Goal: Task Accomplishment & Management: Use online tool/utility

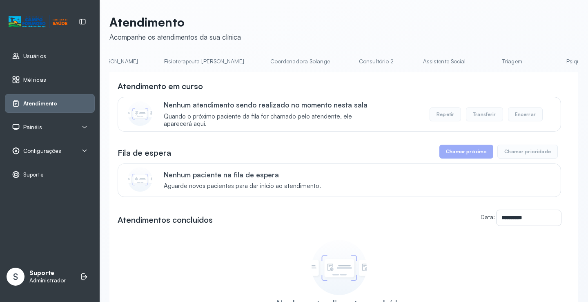
scroll to position [0, 523]
click at [416, 64] on link "Triagem" at bounding box center [444, 61] width 57 height 13
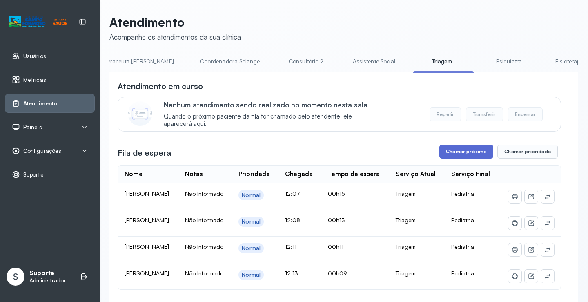
click at [455, 153] on button "Chamar próximo" at bounding box center [466, 152] width 54 height 14
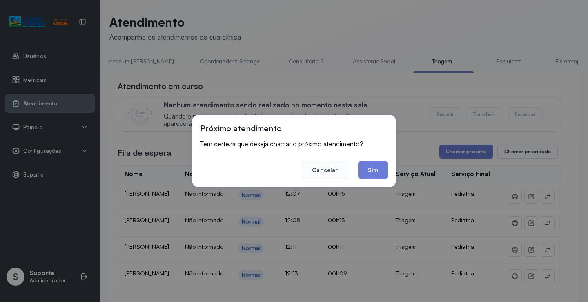
drag, startPoint x: 378, startPoint y: 177, endPoint x: 377, endPoint y: 170, distance: 7.5
click at [378, 176] on button "Sim" at bounding box center [373, 170] width 30 height 18
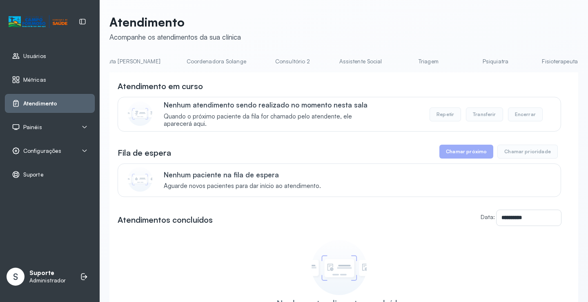
scroll to position [0, 556]
click at [383, 70] on li "Triagem" at bounding box center [413, 64] width 60 height 18
click at [383, 61] on link "Triagem" at bounding box center [411, 61] width 57 height 13
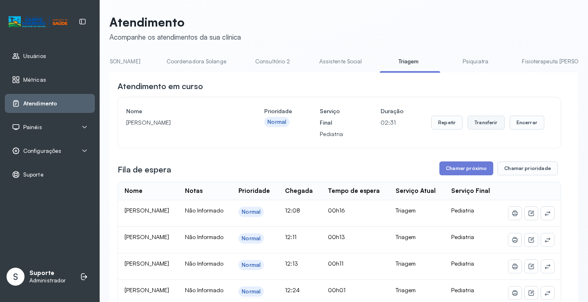
click at [489, 124] on button "Transferir" at bounding box center [485, 123] width 37 height 14
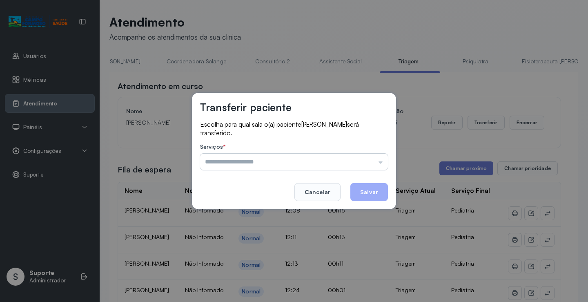
drag, startPoint x: 380, startPoint y: 160, endPoint x: 383, endPoint y: 170, distance: 10.6
click at [380, 161] on input "text" at bounding box center [294, 162] width 188 height 16
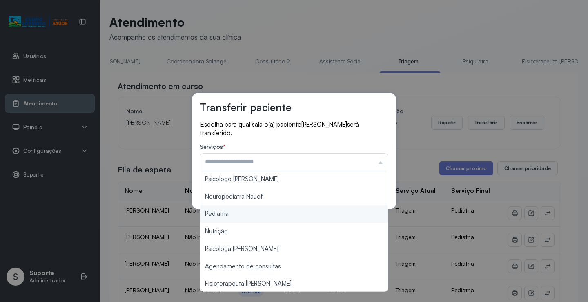
type input "*********"
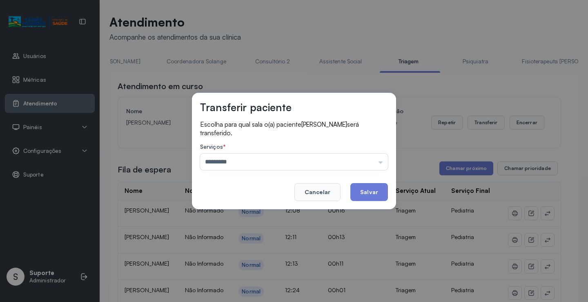
drag, startPoint x: 239, startPoint y: 216, endPoint x: 269, endPoint y: 201, distance: 33.6
click at [240, 214] on div "Transferir paciente Escolha para qual sala o(a) paciente DAVI OLIVEIRA ARAUJO L…" at bounding box center [294, 151] width 588 height 302
click at [368, 193] on button "Salvar" at bounding box center [369, 192] width 38 height 18
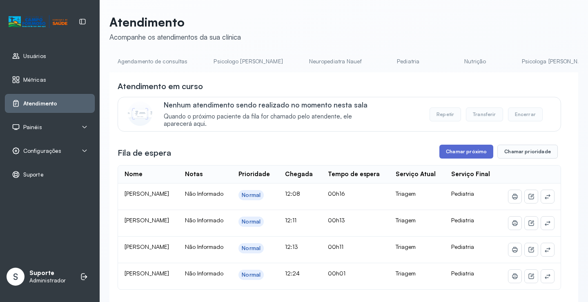
click at [470, 156] on button "Chamar próximo" at bounding box center [466, 152] width 54 height 14
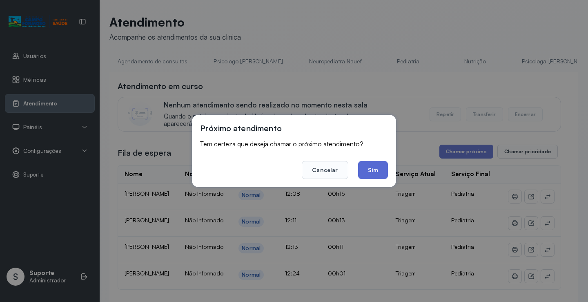
click at [377, 177] on button "Sim" at bounding box center [373, 170] width 30 height 18
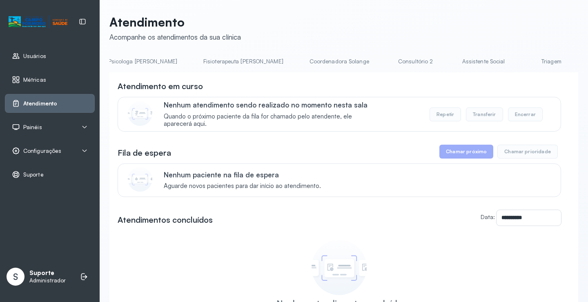
scroll to position [0, 428]
click at [512, 63] on link "Triagem" at bounding box center [540, 61] width 57 height 13
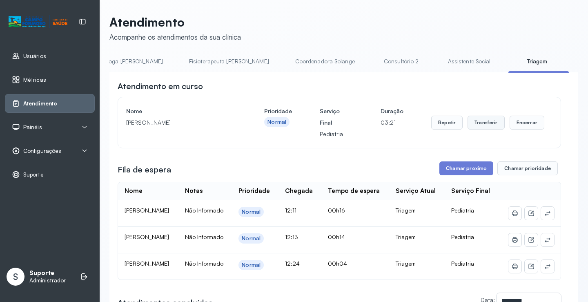
click at [480, 125] on button "Transferir" at bounding box center [485, 123] width 37 height 14
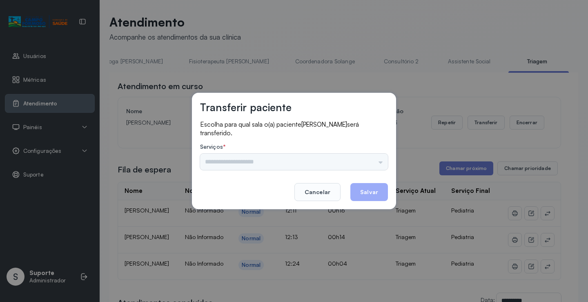
click at [384, 164] on div "Nenhuma opção encontrada" at bounding box center [294, 162] width 188 height 16
click at [381, 163] on input "text" at bounding box center [294, 162] width 188 height 16
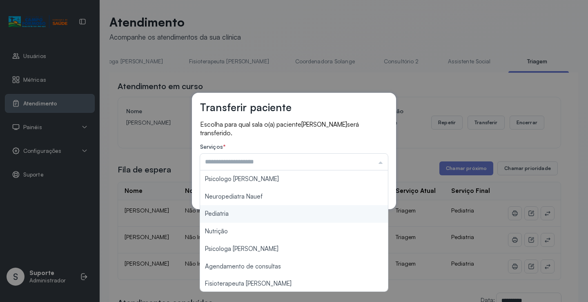
type input "*********"
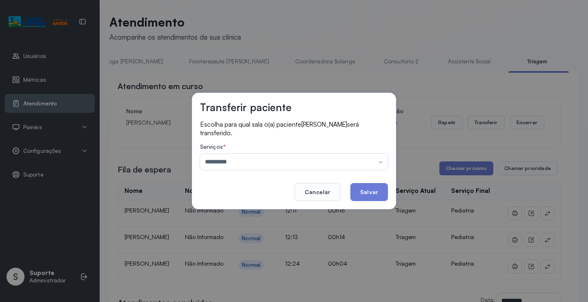
click at [231, 214] on div "Transferir paciente Escolha para qual sala o(a) paciente MARIA ISIS DA SILVA CR…" at bounding box center [294, 151] width 588 height 302
click at [364, 192] on button "Salvar" at bounding box center [369, 192] width 38 height 18
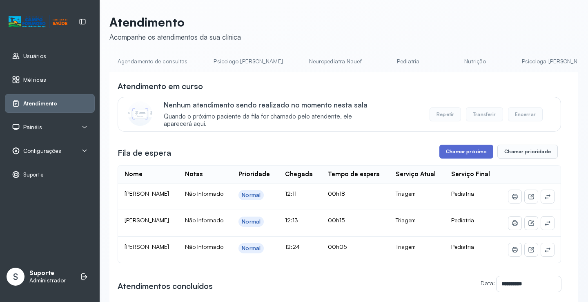
click at [455, 150] on button "Chamar próximo" at bounding box center [466, 152] width 54 height 14
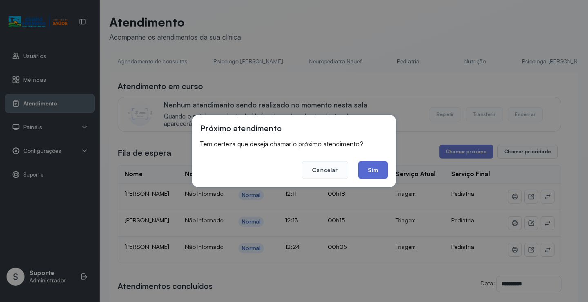
click at [371, 168] on button "Sim" at bounding box center [373, 170] width 30 height 18
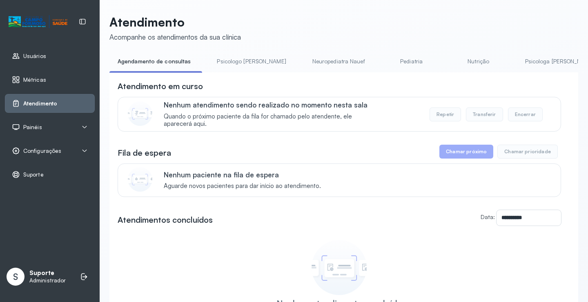
drag, startPoint x: 220, startPoint y: 75, endPoint x: 274, endPoint y: 77, distance: 54.8
click at [274, 77] on div "**********" at bounding box center [343, 223] width 469 height 302
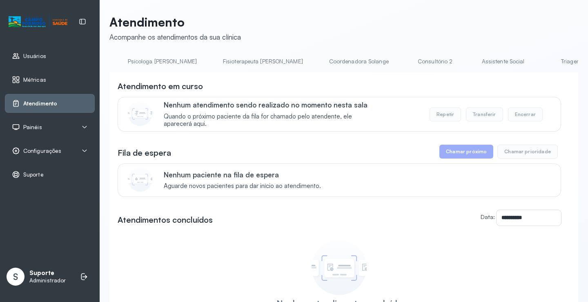
scroll to position [0, 427]
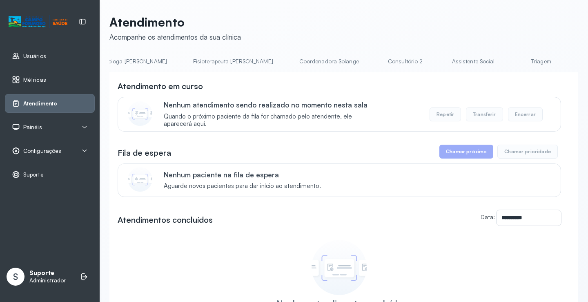
click at [512, 62] on link "Triagem" at bounding box center [540, 61] width 57 height 13
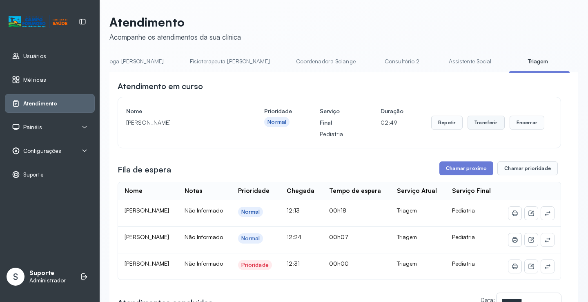
click at [481, 122] on button "Transferir" at bounding box center [485, 123] width 37 height 14
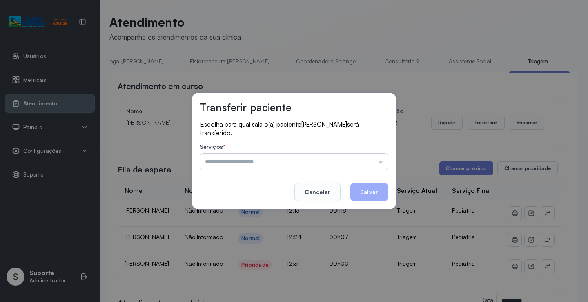
click at [381, 162] on input "text" at bounding box center [294, 162] width 188 height 16
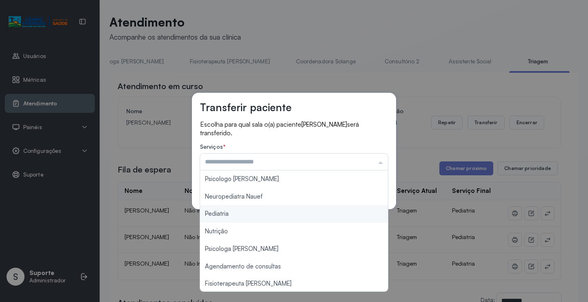
type input "*********"
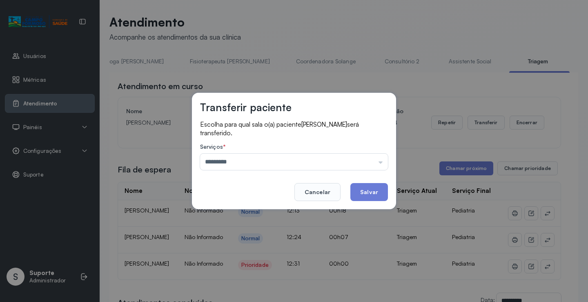
drag, startPoint x: 227, startPoint y: 214, endPoint x: 236, endPoint y: 211, distance: 10.2
click at [227, 213] on div "Transferir paciente Escolha para qual sala o(a) paciente ELOA SIMOES DE OLIVEIR…" at bounding box center [294, 151] width 588 height 302
click at [370, 187] on button "Salvar" at bounding box center [369, 192] width 38 height 18
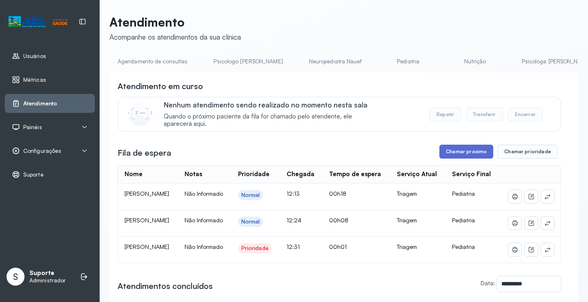
click at [469, 154] on button "Chamar próximo" at bounding box center [466, 152] width 54 height 14
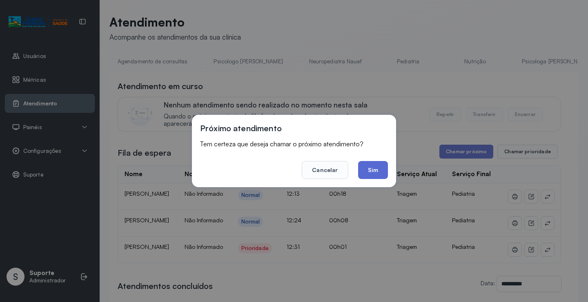
click at [376, 169] on button "Sim" at bounding box center [373, 170] width 30 height 18
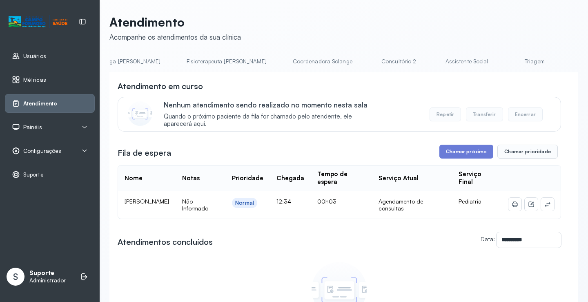
scroll to position [0, 437]
click at [503, 63] on link "Triagem" at bounding box center [531, 61] width 57 height 13
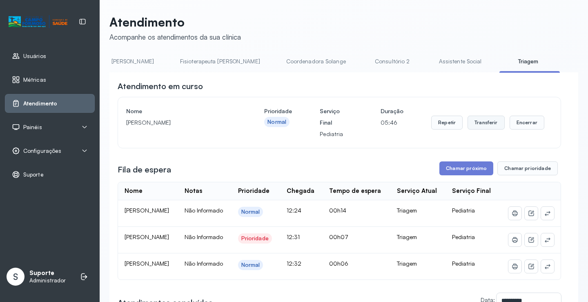
click at [478, 123] on button "Transferir" at bounding box center [485, 123] width 37 height 14
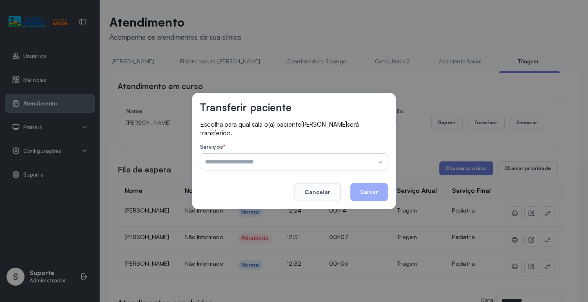
click at [381, 161] on input "text" at bounding box center [294, 162] width 188 height 16
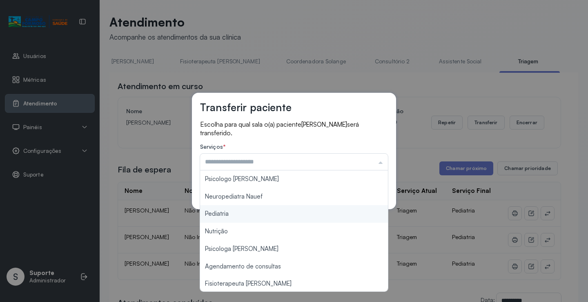
type input "*********"
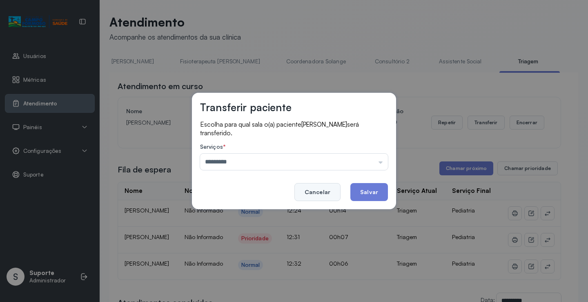
drag, startPoint x: 251, startPoint y: 216, endPoint x: 338, endPoint y: 198, distance: 89.0
click at [264, 218] on div "Transferir paciente Escolha para qual sala o(a) paciente ELYSE EMANUELLY EVANGE…" at bounding box center [294, 151] width 588 height 302
click at [368, 190] on button "Salvar" at bounding box center [369, 192] width 38 height 18
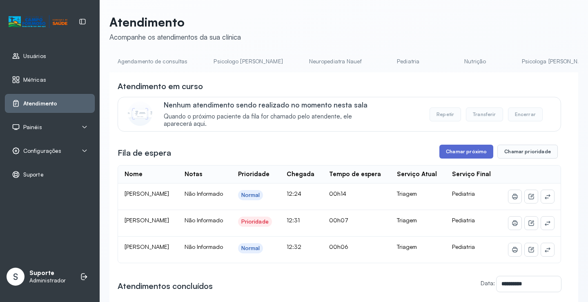
click at [460, 151] on button "Chamar próximo" at bounding box center [466, 152] width 54 height 14
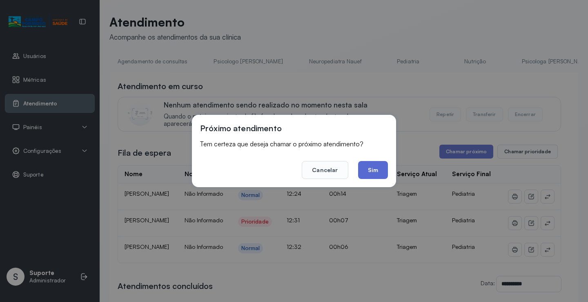
click at [376, 171] on button "Sim" at bounding box center [373, 170] width 30 height 18
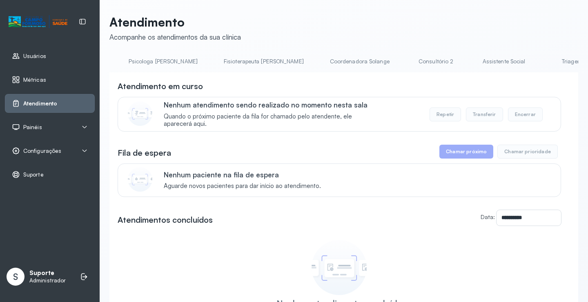
scroll to position [0, 426]
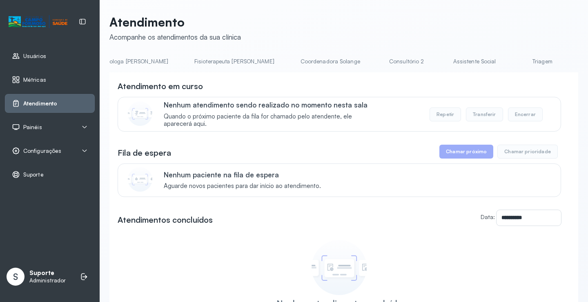
click at [514, 62] on link "Triagem" at bounding box center [542, 61] width 57 height 13
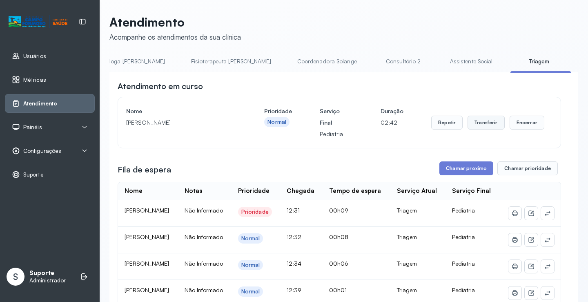
click at [478, 120] on button "Transferir" at bounding box center [485, 123] width 37 height 14
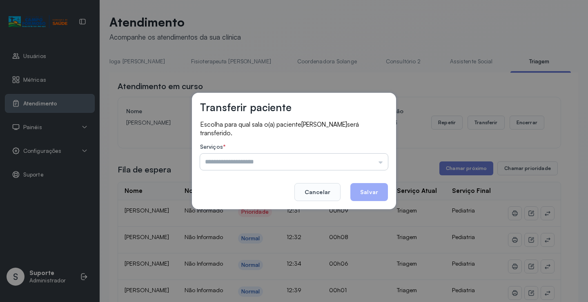
click at [379, 162] on input "text" at bounding box center [294, 162] width 188 height 16
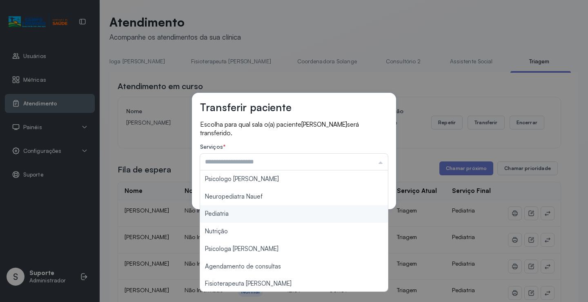
type input "*********"
click at [254, 214] on div "Transferir paciente Escolha para qual sala o(a) paciente ADRYAN CLAUS PINTO DIA…" at bounding box center [294, 151] width 588 height 302
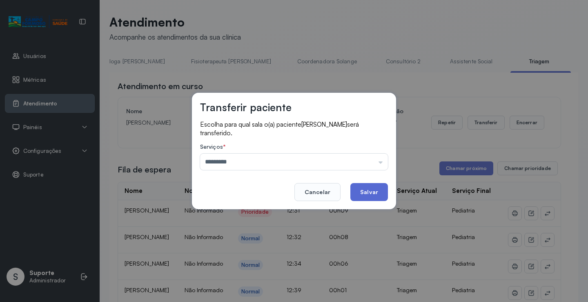
click at [364, 187] on button "Salvar" at bounding box center [369, 192] width 38 height 18
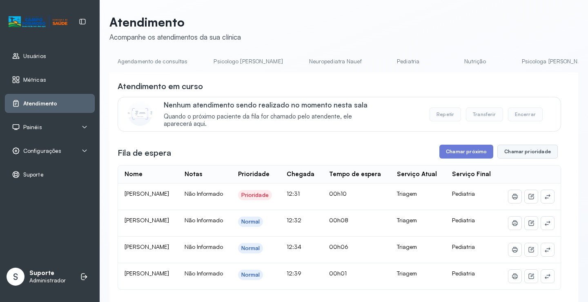
click at [524, 156] on button "Chamar prioridade" at bounding box center [527, 152] width 60 height 14
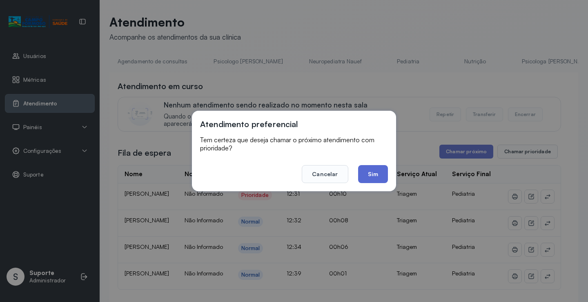
click at [376, 174] on button "Sim" at bounding box center [373, 174] width 30 height 18
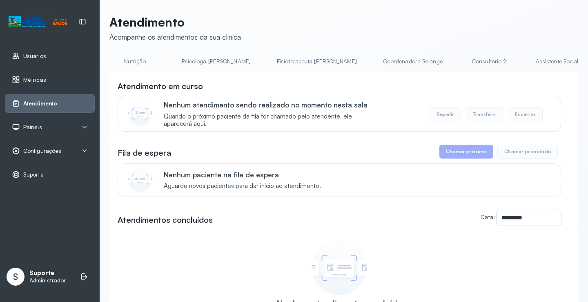
scroll to position [0, 391]
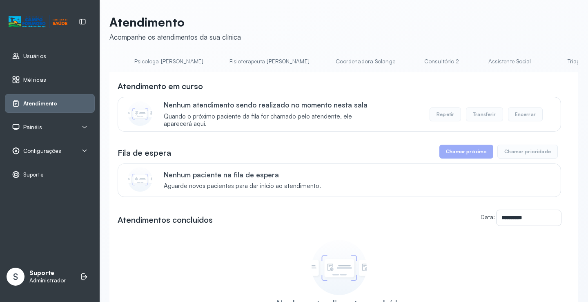
click at [549, 65] on link "Triagem" at bounding box center [577, 61] width 57 height 13
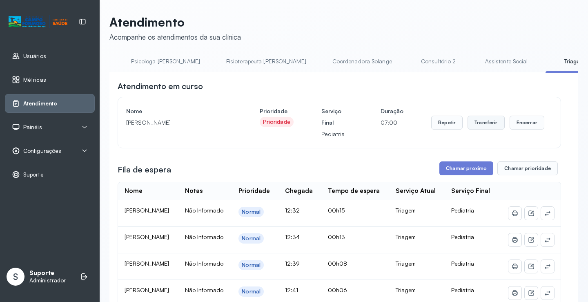
click at [483, 125] on button "Transferir" at bounding box center [485, 123] width 37 height 14
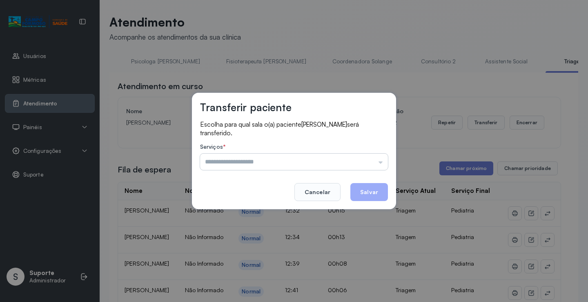
click at [381, 164] on input "text" at bounding box center [294, 162] width 188 height 16
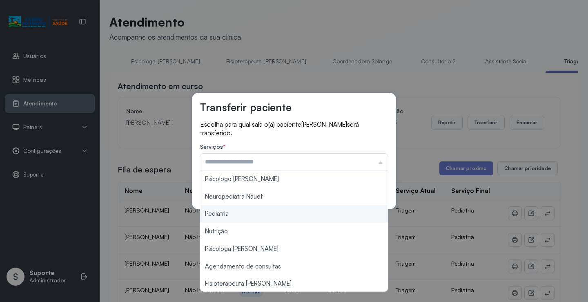
type input "*********"
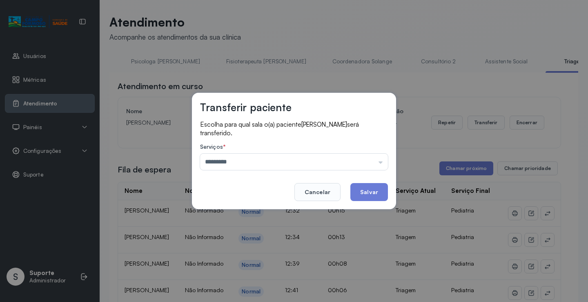
drag, startPoint x: 277, startPoint y: 212, endPoint x: 293, endPoint y: 209, distance: 16.2
click at [282, 213] on div "Transferir paciente Escolha para qual sala o(a) paciente [PERSON_NAME] será tra…" at bounding box center [294, 151] width 588 height 302
click at [372, 188] on button "Salvar" at bounding box center [369, 192] width 38 height 18
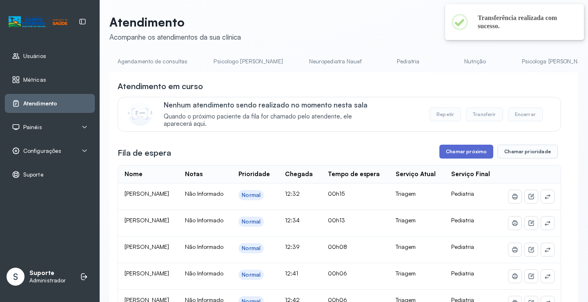
click at [462, 155] on button "Chamar próximo" at bounding box center [466, 152] width 54 height 14
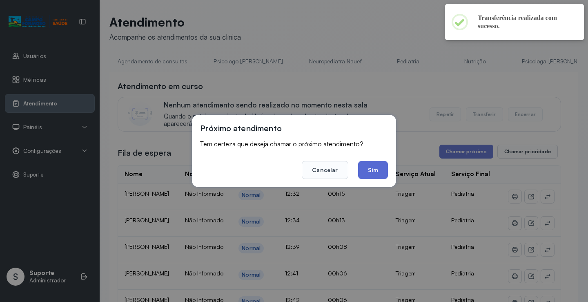
click at [377, 176] on button "Sim" at bounding box center [373, 170] width 30 height 18
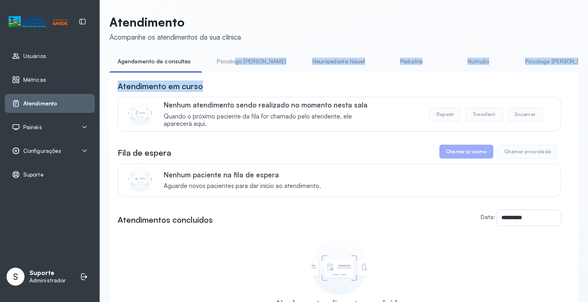
drag, startPoint x: 227, startPoint y: 76, endPoint x: 232, endPoint y: 73, distance: 5.7
click at [232, 73] on div "**********" at bounding box center [343, 215] width 469 height 320
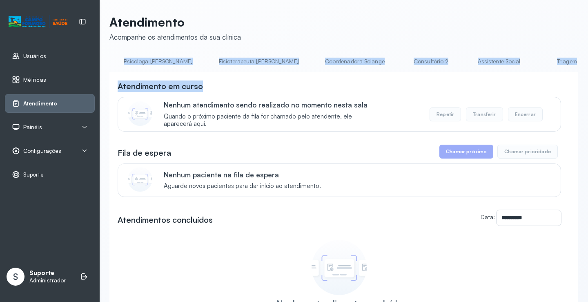
scroll to position [0, 480]
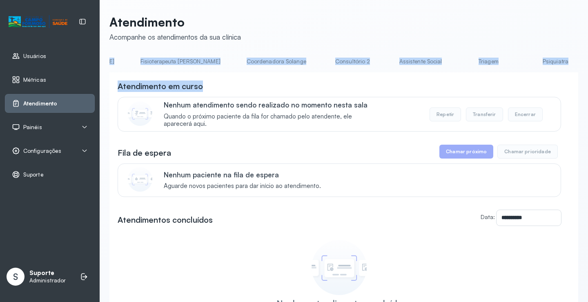
click at [460, 60] on link "Triagem" at bounding box center [488, 61] width 57 height 13
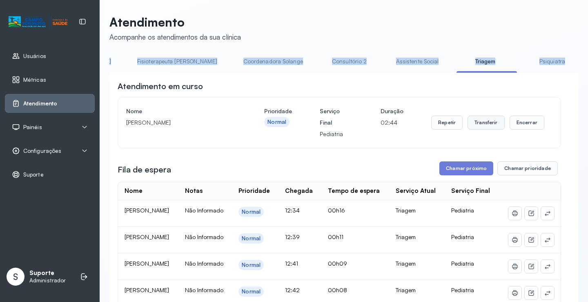
click at [480, 125] on button "Transferir" at bounding box center [485, 123] width 37 height 14
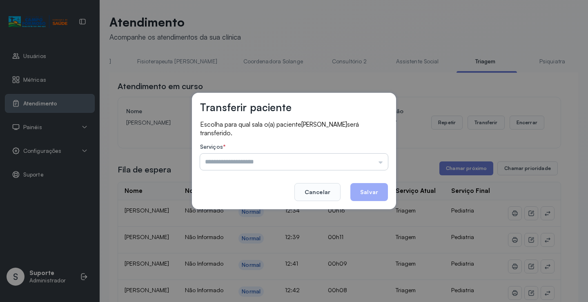
click at [381, 162] on input "text" at bounding box center [294, 162] width 188 height 16
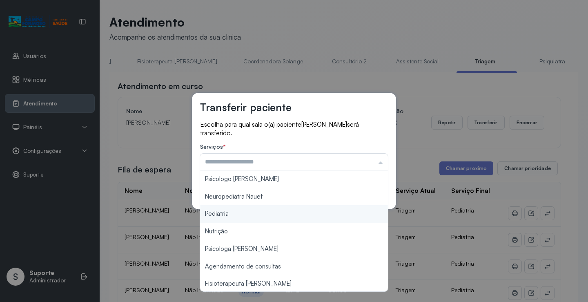
type input "*********"
click at [238, 217] on div "Transferir paciente Escolha para qual sala o(a) paciente ISABELLA ARAUJO BATIST…" at bounding box center [294, 151] width 588 height 302
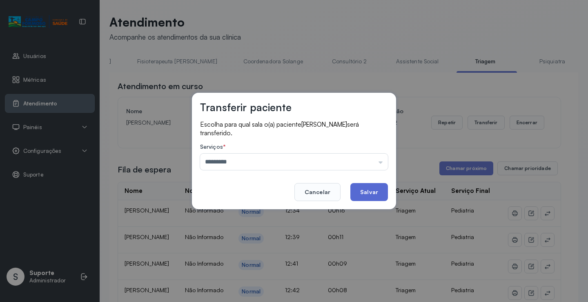
click at [370, 193] on button "Salvar" at bounding box center [369, 192] width 38 height 18
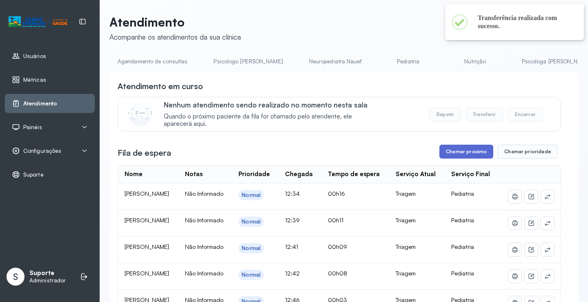
click at [463, 153] on button "Chamar próximo" at bounding box center [466, 152] width 54 height 14
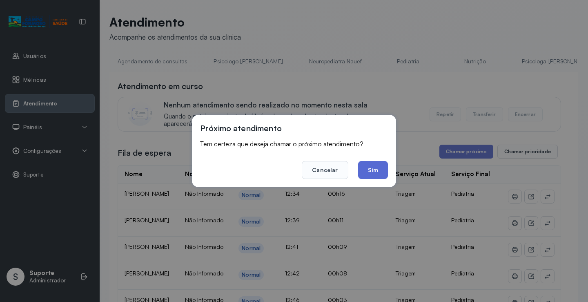
click at [372, 172] on button "Sim" at bounding box center [373, 170] width 30 height 18
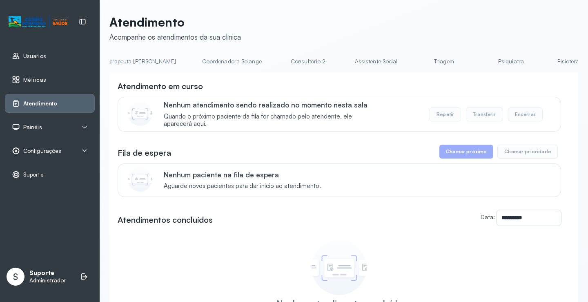
scroll to position [0, 539]
click at [401, 62] on link "Triagem" at bounding box center [429, 61] width 57 height 13
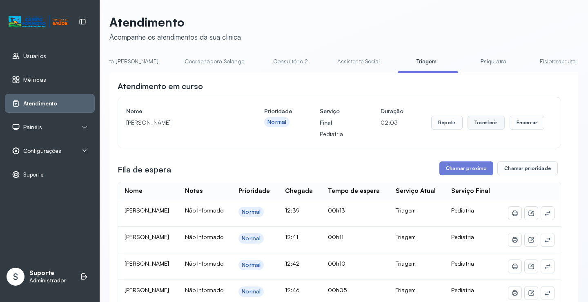
click at [482, 125] on button "Transferir" at bounding box center [485, 123] width 37 height 14
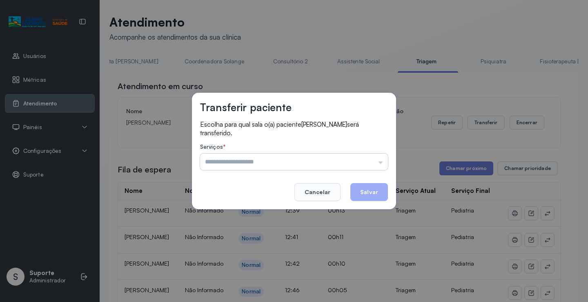
click at [378, 162] on input "text" at bounding box center [294, 162] width 188 height 16
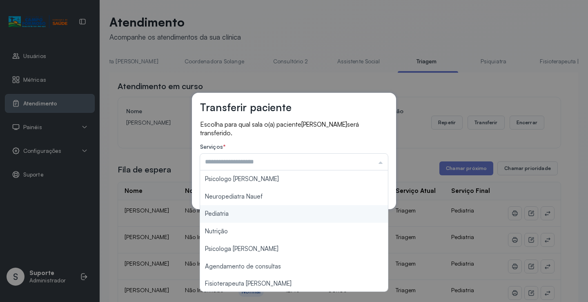
type input "*********"
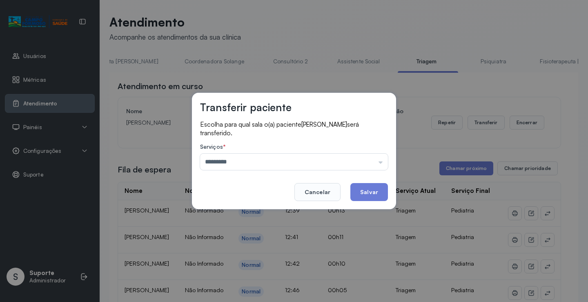
drag, startPoint x: 253, startPoint y: 214, endPoint x: 356, endPoint y: 221, distance: 103.5
click at [312, 226] on div "Transferir paciente Escolha para qual sala o(a) paciente [PERSON_NAME] será tra…" at bounding box center [294, 151] width 588 height 302
drag, startPoint x: 360, startPoint y: 185, endPoint x: 406, endPoint y: 180, distance: 46.0
click at [390, 186] on div "Transferir paciente Escolha para qual sala o(a) paciente [PERSON_NAME] será tra…" at bounding box center [294, 151] width 204 height 116
drag, startPoint x: 372, startPoint y: 196, endPoint x: 390, endPoint y: 182, distance: 22.7
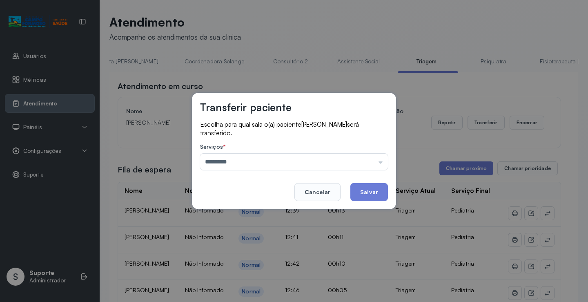
click at [375, 194] on button "Salvar" at bounding box center [369, 192] width 38 height 18
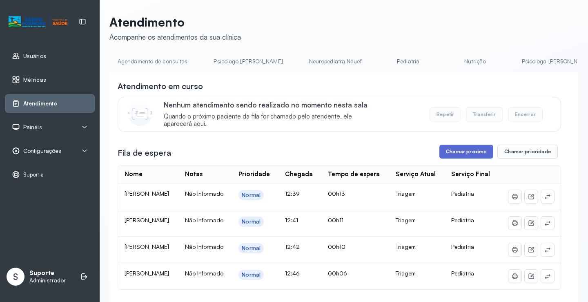
click at [465, 149] on button "Chamar próximo" at bounding box center [466, 152] width 54 height 14
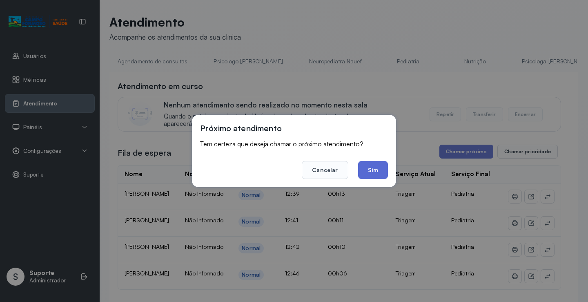
click at [382, 174] on button "Sim" at bounding box center [373, 170] width 30 height 18
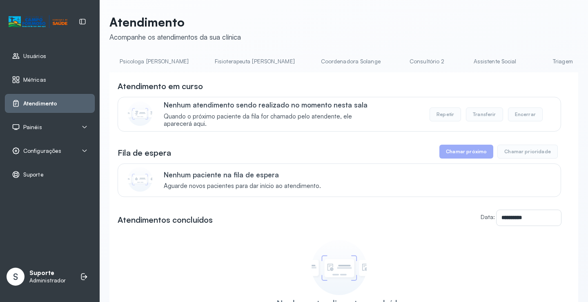
scroll to position [0, 428]
click at [512, 58] on link "Triagem" at bounding box center [540, 61] width 57 height 13
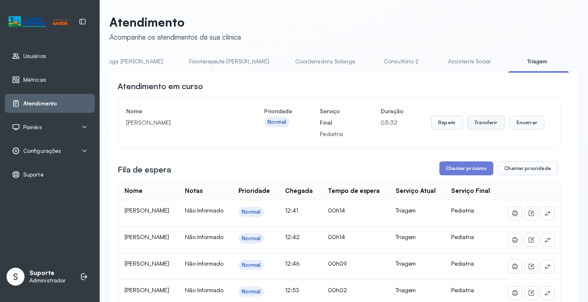
click at [481, 123] on button "Transferir" at bounding box center [485, 123] width 37 height 14
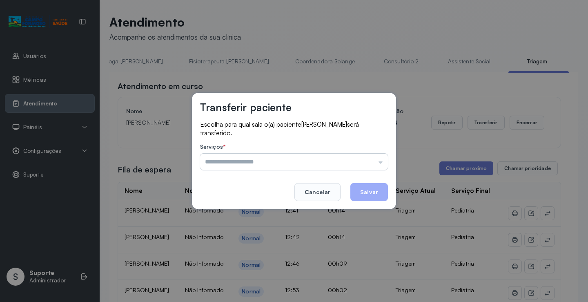
click at [380, 163] on input "text" at bounding box center [294, 162] width 188 height 16
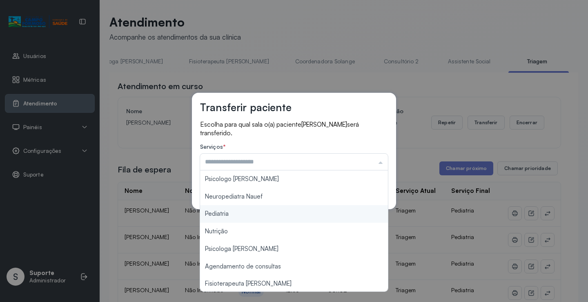
type input "*********"
drag, startPoint x: 245, startPoint y: 216, endPoint x: 249, endPoint y: 214, distance: 4.6
click at [248, 214] on div "Transferir paciente Escolha para qual sala o(a) paciente [PERSON_NAME] será tra…" at bounding box center [294, 151] width 588 height 302
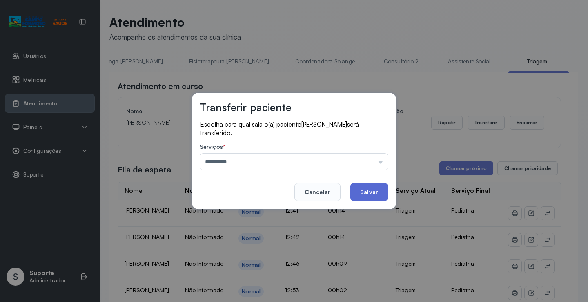
click at [369, 186] on button "Salvar" at bounding box center [369, 192] width 38 height 18
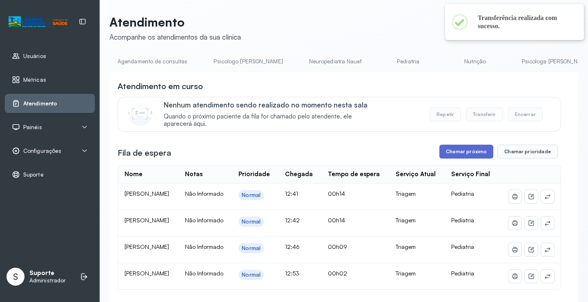
click at [463, 153] on button "Chamar próximo" at bounding box center [466, 152] width 54 height 14
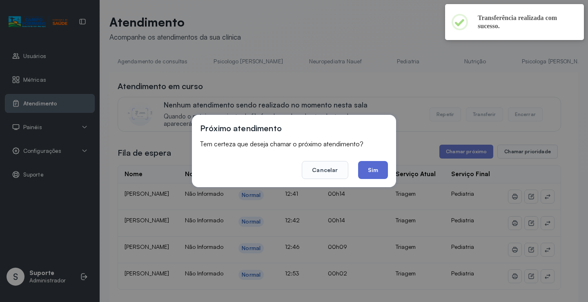
click at [378, 171] on button "Sim" at bounding box center [373, 170] width 30 height 18
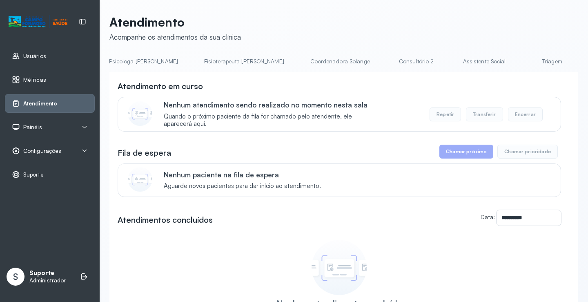
scroll to position [0, 441]
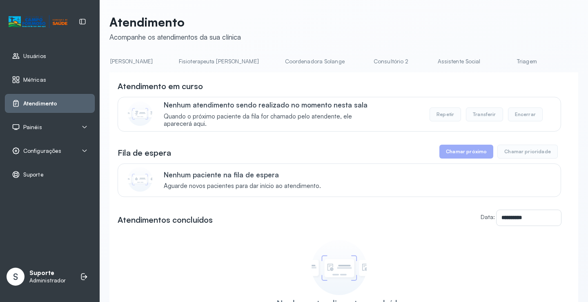
click at [498, 63] on link "Triagem" at bounding box center [526, 61] width 57 height 13
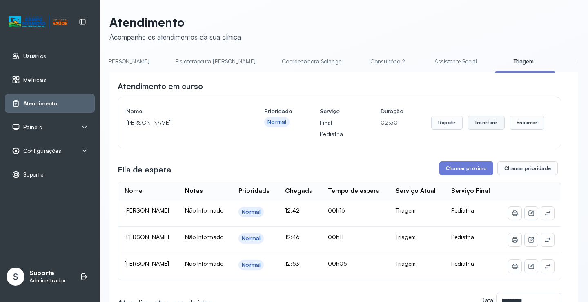
click at [482, 123] on button "Transferir" at bounding box center [485, 123] width 37 height 14
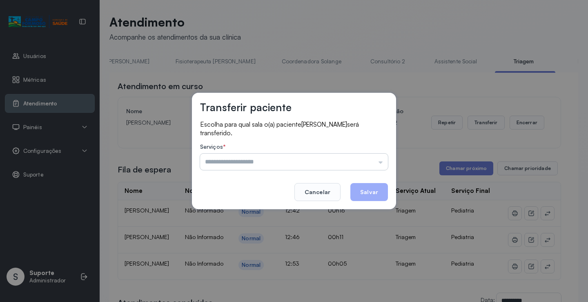
click at [384, 166] on input "text" at bounding box center [294, 162] width 188 height 16
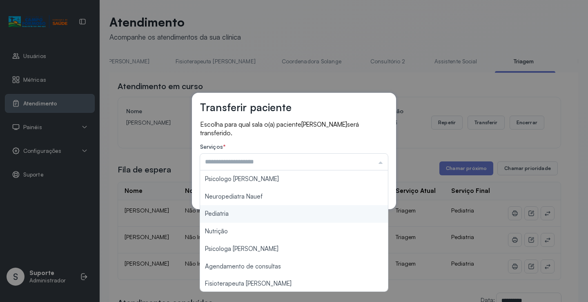
type input "*********"
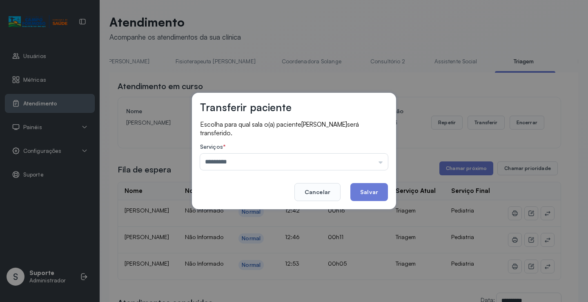
click at [233, 211] on div "Transferir paciente Escolha para qual sala o(a) paciente VALENTINA SILVA CURAÇA…" at bounding box center [294, 151] width 588 height 302
click at [382, 188] on button "Salvar" at bounding box center [369, 192] width 38 height 18
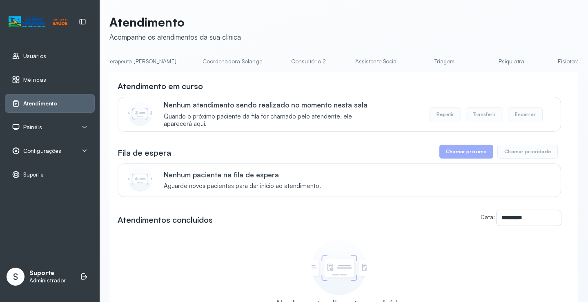
scroll to position [0, 527]
click at [412, 60] on link "Triagem" at bounding box center [440, 61] width 57 height 13
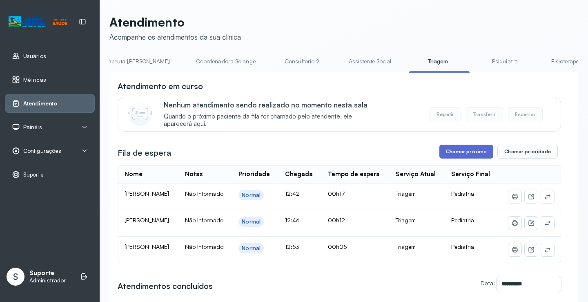
click at [469, 157] on button "Chamar próximo" at bounding box center [466, 152] width 54 height 14
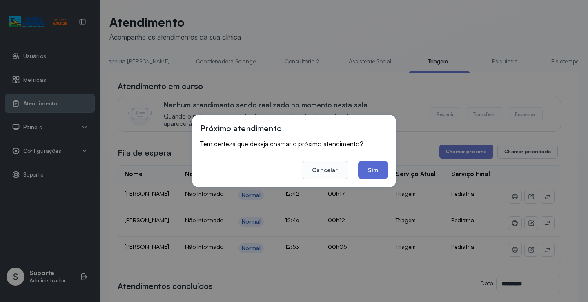
click at [372, 165] on button "Sim" at bounding box center [373, 170] width 30 height 18
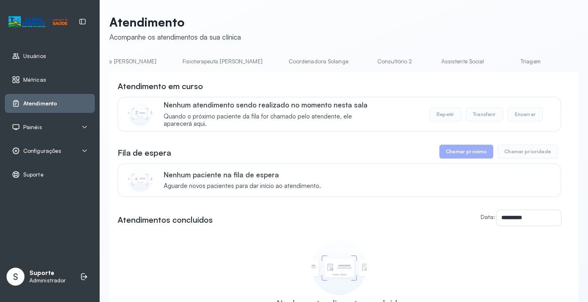
scroll to position [0, 455]
click at [484, 65] on link "Triagem" at bounding box center [512, 61] width 57 height 13
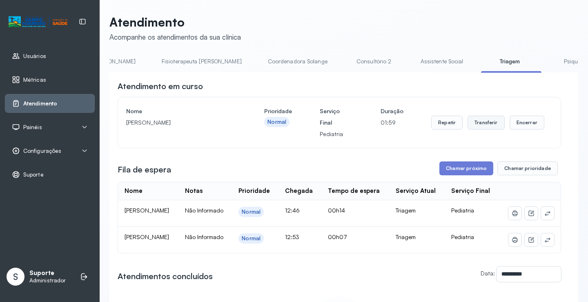
click at [478, 118] on button "Transferir" at bounding box center [485, 123] width 37 height 14
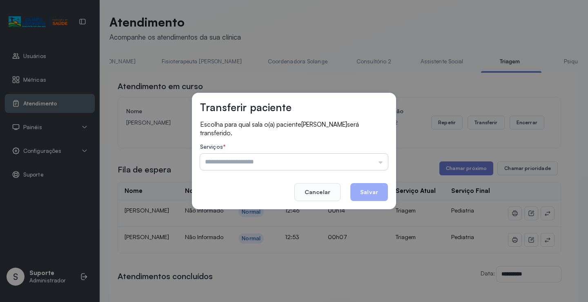
click at [384, 166] on input "text" at bounding box center [294, 162] width 188 height 16
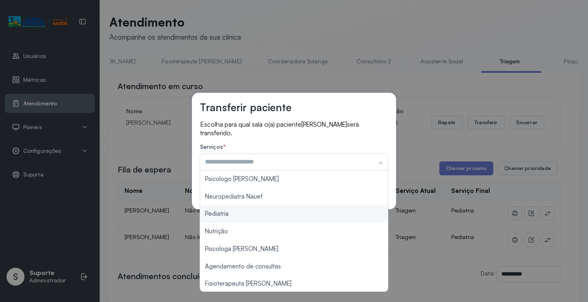
type input "*********"
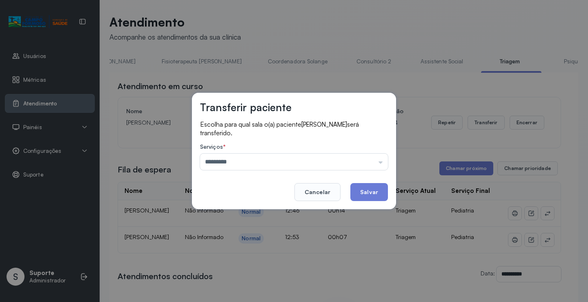
click at [248, 213] on div "Transferir paciente Escolha para qual sala o(a) paciente EDUARDO SANTANA SILVA …" at bounding box center [294, 151] width 588 height 302
click at [357, 187] on button "Salvar" at bounding box center [369, 192] width 38 height 18
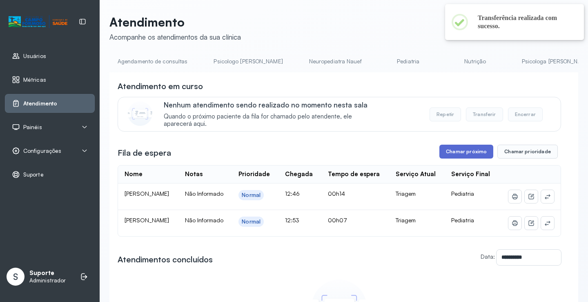
click at [456, 153] on button "Chamar próximo" at bounding box center [466, 152] width 54 height 14
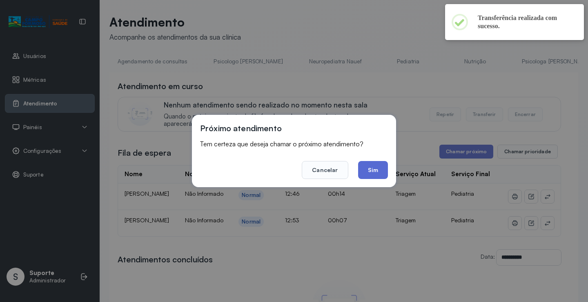
click at [378, 165] on button "Sim" at bounding box center [373, 170] width 30 height 18
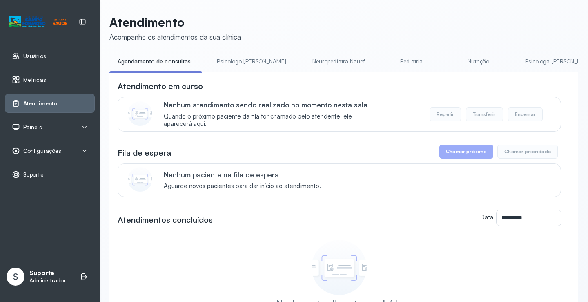
drag, startPoint x: 226, startPoint y: 75, endPoint x: 244, endPoint y: 76, distance: 18.4
click at [244, 76] on div "**********" at bounding box center [343, 223] width 469 height 302
drag, startPoint x: 246, startPoint y: 72, endPoint x: 338, endPoint y: 52, distance: 94.0
click at [352, 52] on div "**********" at bounding box center [343, 195] width 469 height 360
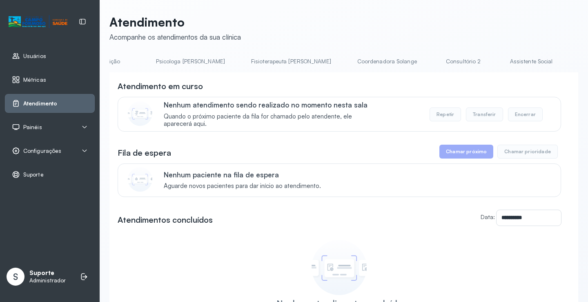
scroll to position [0, 438]
click at [502, 64] on link "Triagem" at bounding box center [530, 61] width 57 height 13
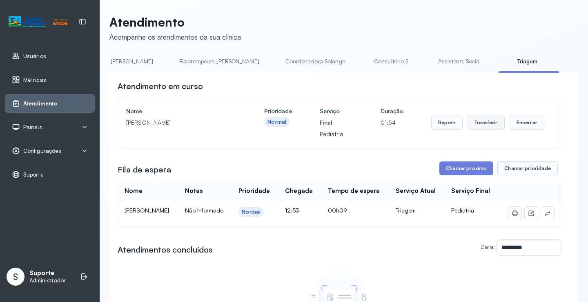
click at [488, 127] on button "Transferir" at bounding box center [485, 123] width 37 height 14
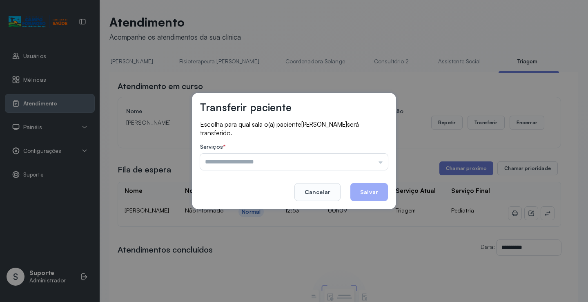
drag, startPoint x: 382, startPoint y: 163, endPoint x: 389, endPoint y: 153, distance: 12.3
click at [387, 158] on input "text" at bounding box center [294, 162] width 188 height 16
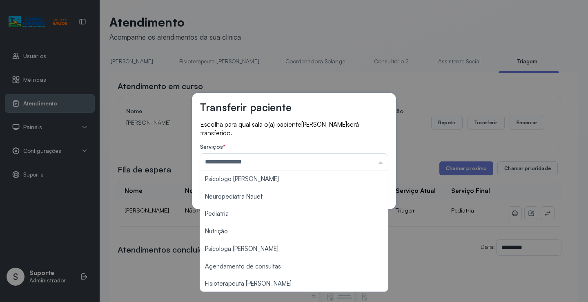
drag, startPoint x: 278, startPoint y: 198, endPoint x: 271, endPoint y: 214, distance: 17.5
click at [271, 214] on div "**********" at bounding box center [294, 151] width 588 height 302
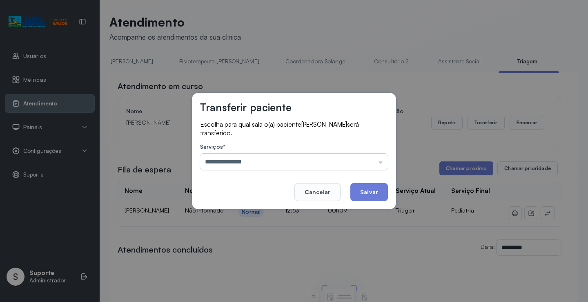
click at [380, 160] on input "**********" at bounding box center [294, 162] width 188 height 16
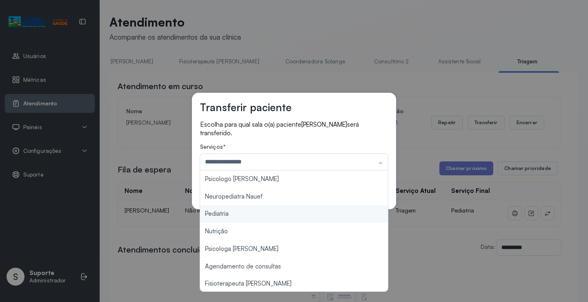
type input "*********"
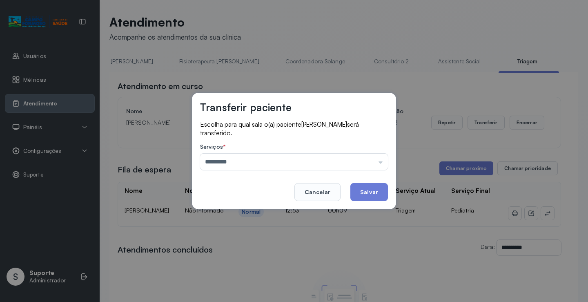
click at [223, 210] on div "Transferir paciente Escolha para qual sala o(a) paciente ASAFE SILVA AMORIM ser…" at bounding box center [294, 151] width 588 height 302
click at [378, 191] on button "Salvar" at bounding box center [369, 192] width 38 height 18
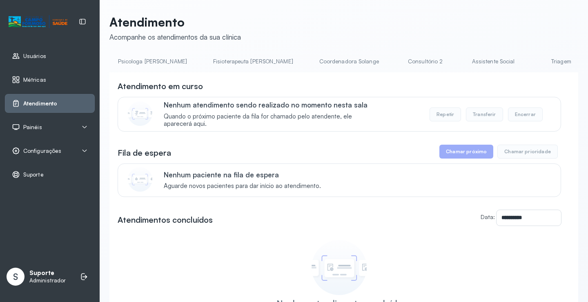
scroll to position [0, 431]
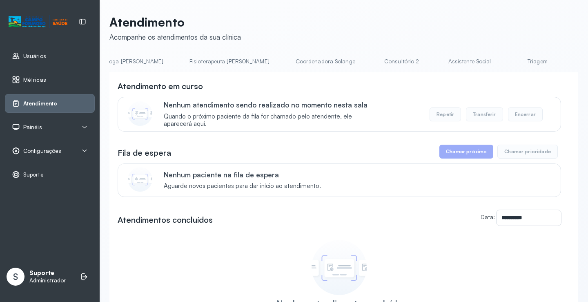
click at [509, 64] on link "Triagem" at bounding box center [537, 61] width 57 height 13
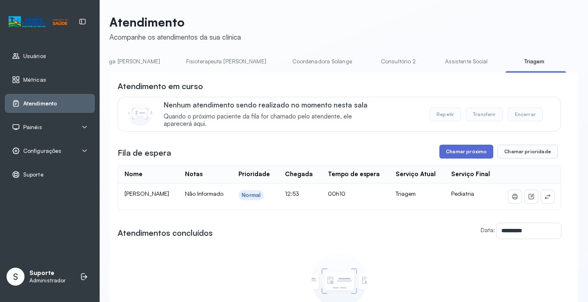
click at [476, 152] on button "Chamar próximo" at bounding box center [466, 152] width 54 height 14
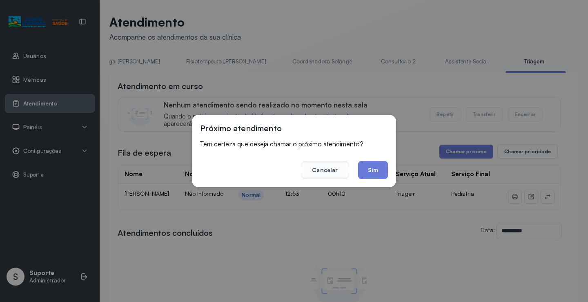
drag, startPoint x: 369, startPoint y: 174, endPoint x: 372, endPoint y: 167, distance: 7.4
click at [372, 168] on button "Sim" at bounding box center [373, 170] width 30 height 18
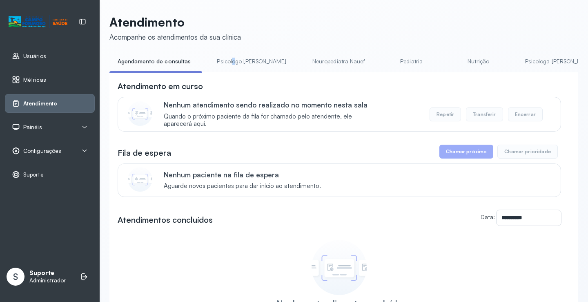
click at [232, 71] on li "Psicologo [PERSON_NAME]" at bounding box center [253, 64] width 89 height 18
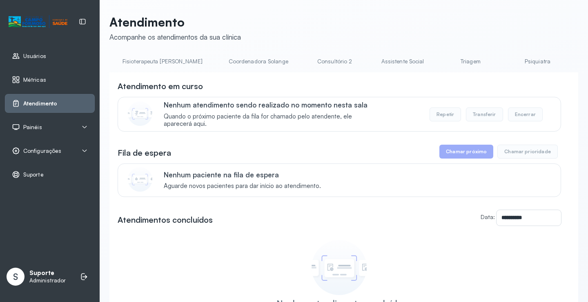
scroll to position [0, 499]
click at [440, 56] on link "Triagem" at bounding box center [468, 61] width 57 height 13
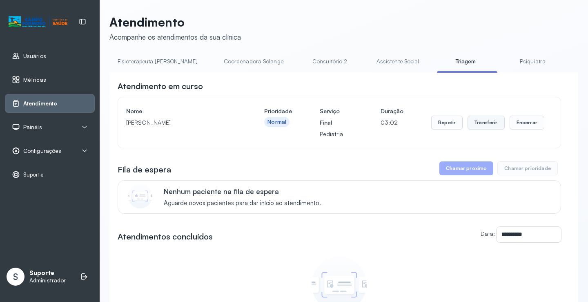
click at [479, 127] on button "Transferir" at bounding box center [485, 123] width 37 height 14
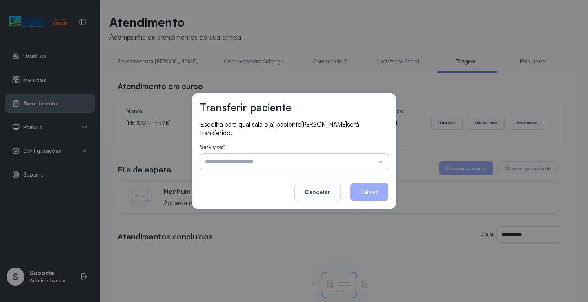
click at [384, 166] on input "text" at bounding box center [294, 162] width 188 height 16
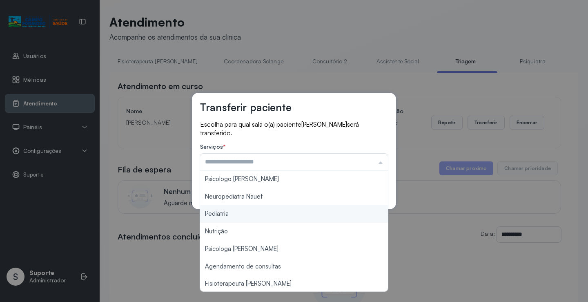
type input "*********"
click at [258, 212] on div "Transferir paciente Escolha para qual sala o(a) paciente ANA LARA MORAIS PAIXAO…" at bounding box center [294, 151] width 588 height 302
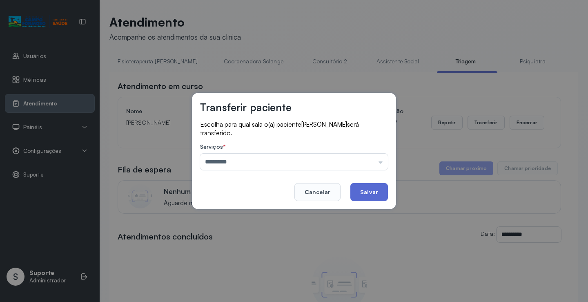
click at [364, 196] on button "Salvar" at bounding box center [369, 192] width 38 height 18
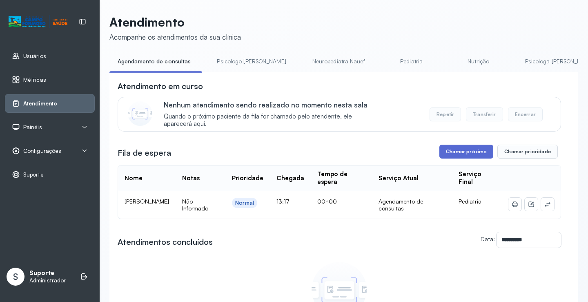
drag, startPoint x: 472, startPoint y: 158, endPoint x: 475, endPoint y: 156, distance: 4.4
click at [475, 156] on button "Chamar próximo" at bounding box center [466, 152] width 54 height 14
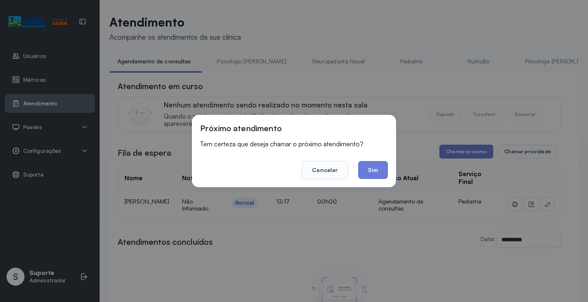
drag, startPoint x: 387, startPoint y: 175, endPoint x: 380, endPoint y: 170, distance: 8.5
click at [385, 174] on button "Sim" at bounding box center [373, 170] width 30 height 18
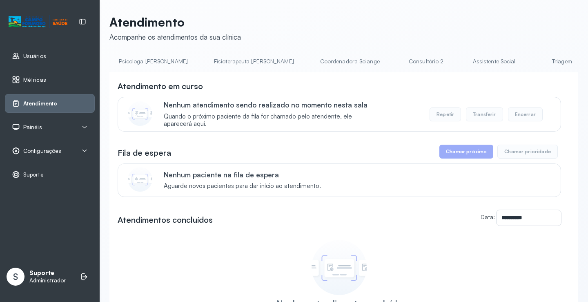
scroll to position [0, 452]
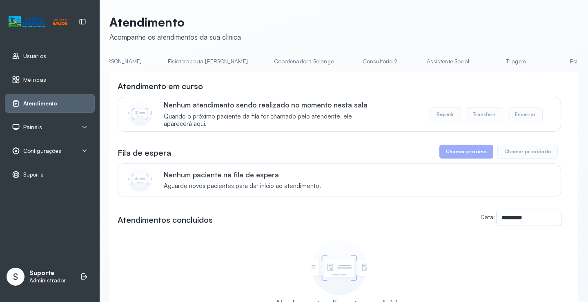
click at [487, 65] on link "Triagem" at bounding box center [515, 61] width 57 height 13
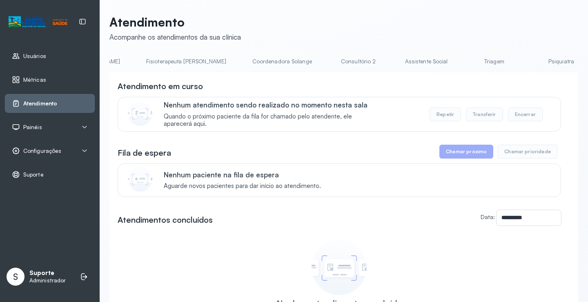
scroll to position [0, 478]
click at [462, 64] on link "Triagem" at bounding box center [490, 61] width 57 height 13
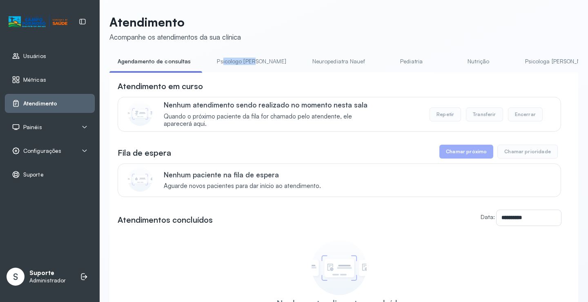
drag, startPoint x: 230, startPoint y: 72, endPoint x: 251, endPoint y: 73, distance: 21.2
click at [251, 73] on div "Agendamento de consultas Psicologo [PERSON_NAME] Nauef Pediatria Nutrição Psico…" at bounding box center [343, 64] width 469 height 18
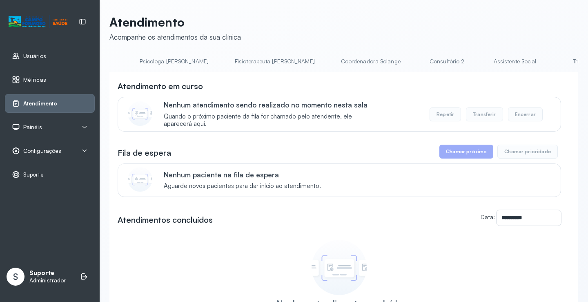
scroll to position [0, 387]
click at [553, 60] on link "Triagem" at bounding box center [581, 61] width 57 height 13
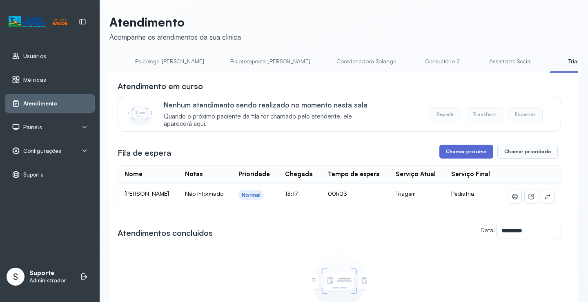
click at [466, 149] on button "Chamar próximo" at bounding box center [466, 152] width 54 height 14
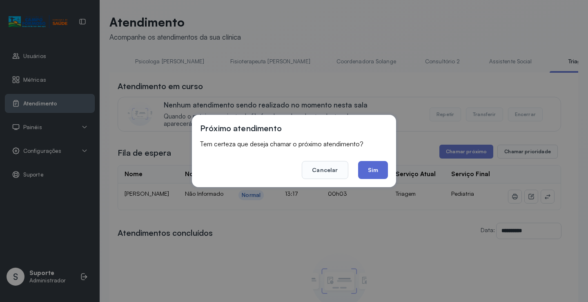
click at [379, 169] on button "Sim" at bounding box center [373, 170] width 30 height 18
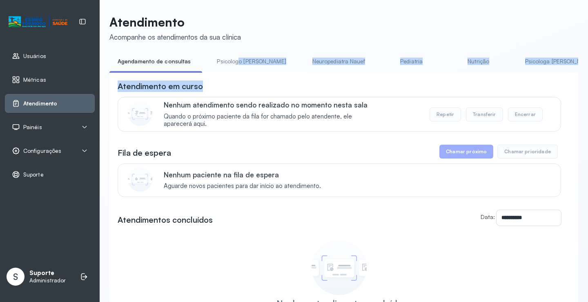
drag, startPoint x: 234, startPoint y: 72, endPoint x: 276, endPoint y: 77, distance: 41.5
click at [282, 76] on div "**********" at bounding box center [343, 215] width 469 height 320
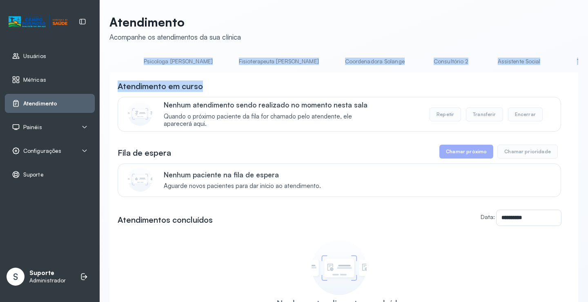
scroll to position [0, 413]
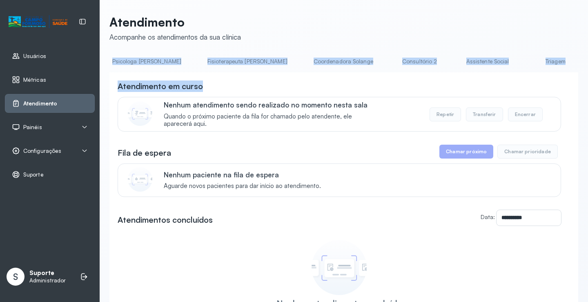
click at [527, 62] on link "Triagem" at bounding box center [555, 61] width 57 height 13
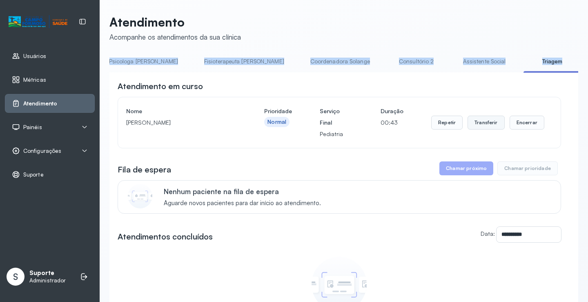
click at [481, 123] on button "Transferir" at bounding box center [485, 123] width 37 height 14
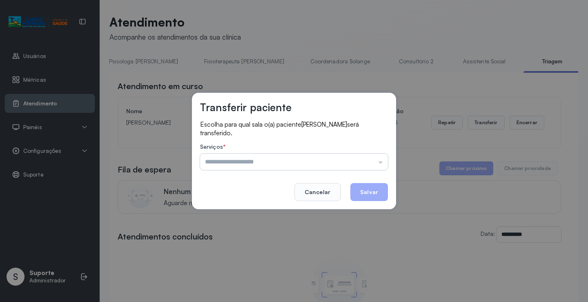
click at [385, 164] on input "text" at bounding box center [294, 162] width 188 height 16
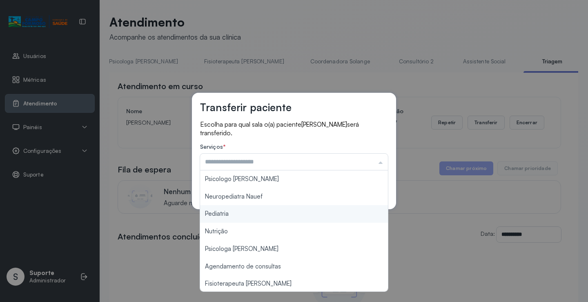
type input "*********"
drag, startPoint x: 234, startPoint y: 214, endPoint x: 253, endPoint y: 218, distance: 19.6
click at [238, 215] on div "Transferir paciente Escolha para qual sala o(a) paciente JULIA OLIVEIRA SANTOS …" at bounding box center [294, 151] width 588 height 302
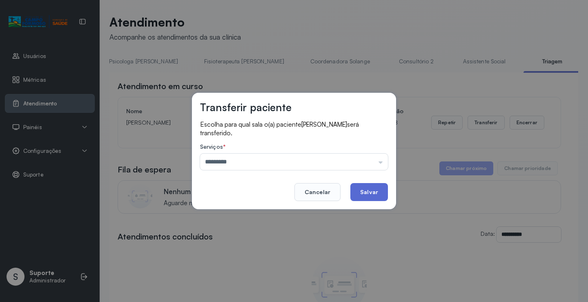
click at [370, 187] on button "Salvar" at bounding box center [369, 192] width 38 height 18
